Goal: Information Seeking & Learning: Compare options

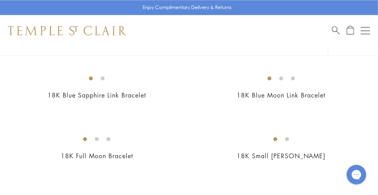
scroll to position [812, 0]
click at [0, 0] on img at bounding box center [0, 0] width 0 height 0
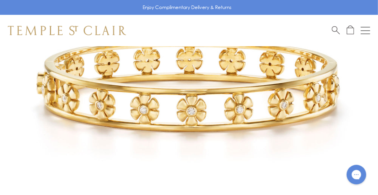
scroll to position [145, 0]
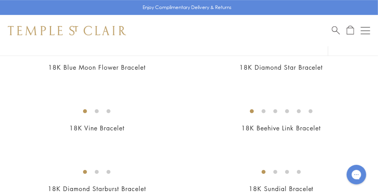
scroll to position [1024, 0]
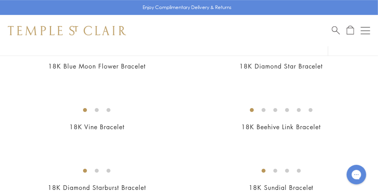
click at [0, 0] on img at bounding box center [0, 0] width 0 height 0
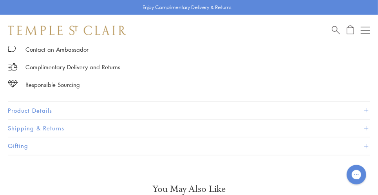
scroll to position [494, 0]
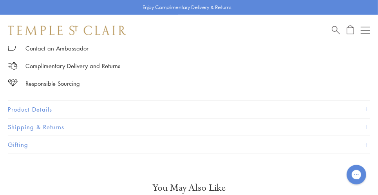
click at [364, 107] on span at bounding box center [366, 109] width 4 height 4
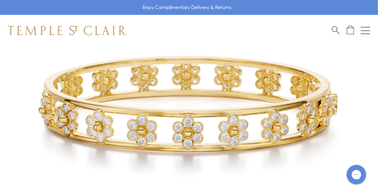
scroll to position [127, 0]
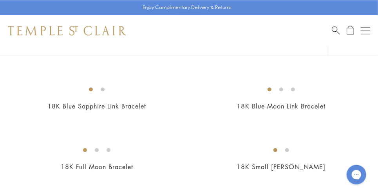
click at [0, 0] on img at bounding box center [0, 0] width 0 height 0
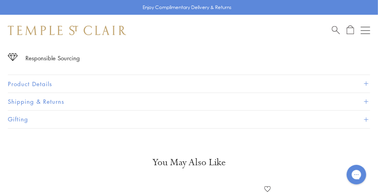
scroll to position [525, 0]
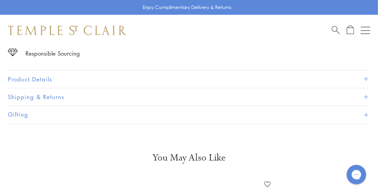
click at [367, 77] on span at bounding box center [366, 79] width 4 height 4
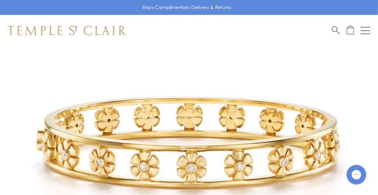
scroll to position [0, 0]
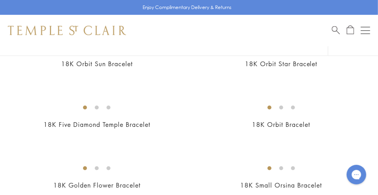
scroll to position [425, 0]
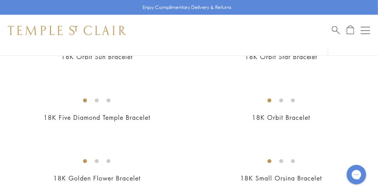
click at [0, 0] on img at bounding box center [0, 0] width 0 height 0
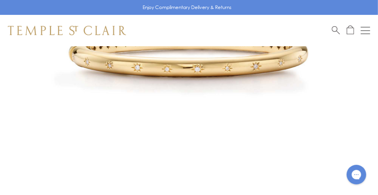
scroll to position [183, 0]
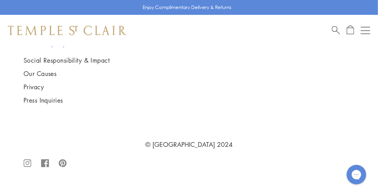
scroll to position [3299, 0]
click at [0, 0] on img at bounding box center [0, 0] width 0 height 0
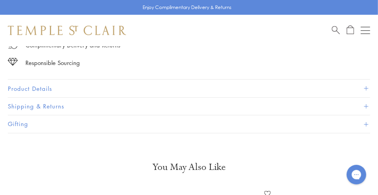
scroll to position [517, 0]
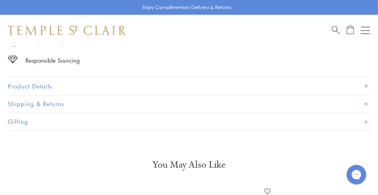
click at [366, 84] on span at bounding box center [366, 86] width 4 height 4
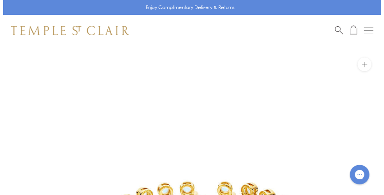
scroll to position [0, 0]
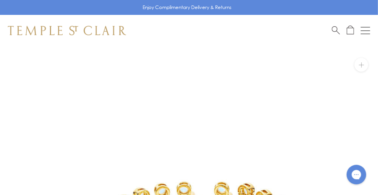
click at [370, 27] on div "Open navigation" at bounding box center [365, 27] width 9 height 0
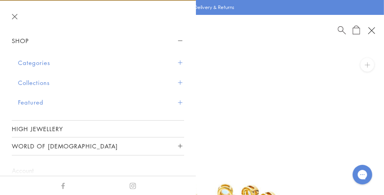
click at [43, 67] on button "Categories" at bounding box center [101, 63] width 166 height 20
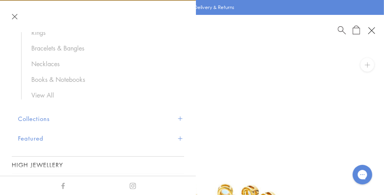
scroll to position [133, 0]
click at [40, 122] on button "Collections" at bounding box center [101, 119] width 166 height 20
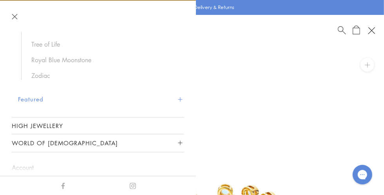
scroll to position [117, 0]
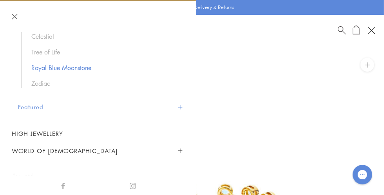
click at [67, 68] on link "Royal Blue Moonstone" at bounding box center [103, 68] width 145 height 9
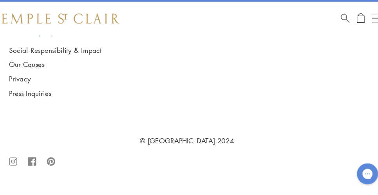
scroll to position [6124, 0]
